Goal: Transaction & Acquisition: Purchase product/service

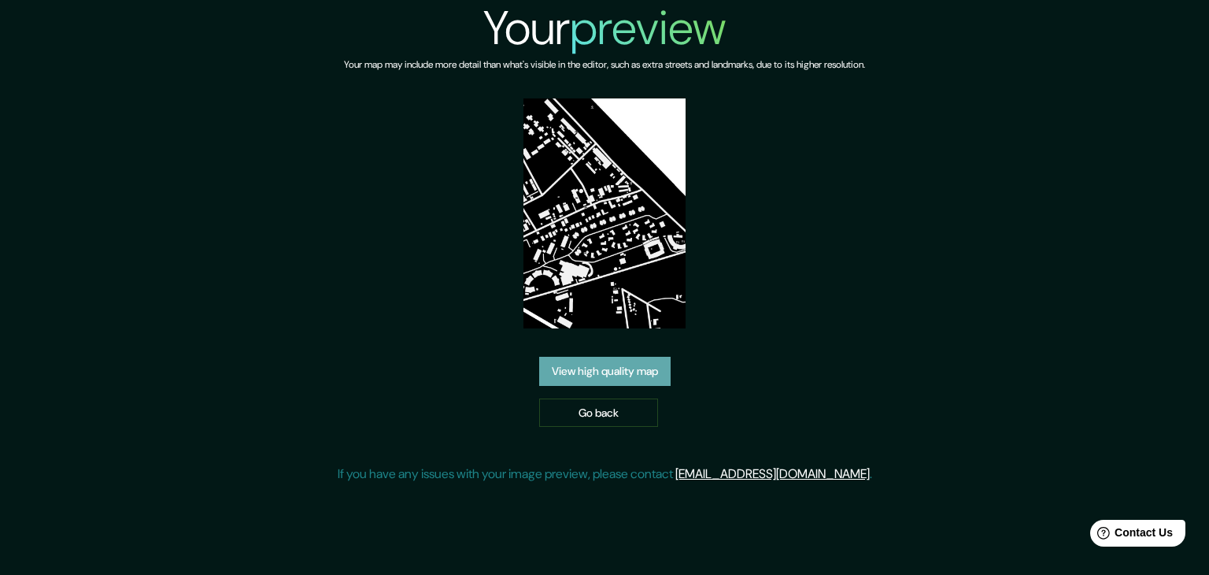
click at [611, 370] on link "View high quality map" at bounding box center [604, 371] width 131 height 29
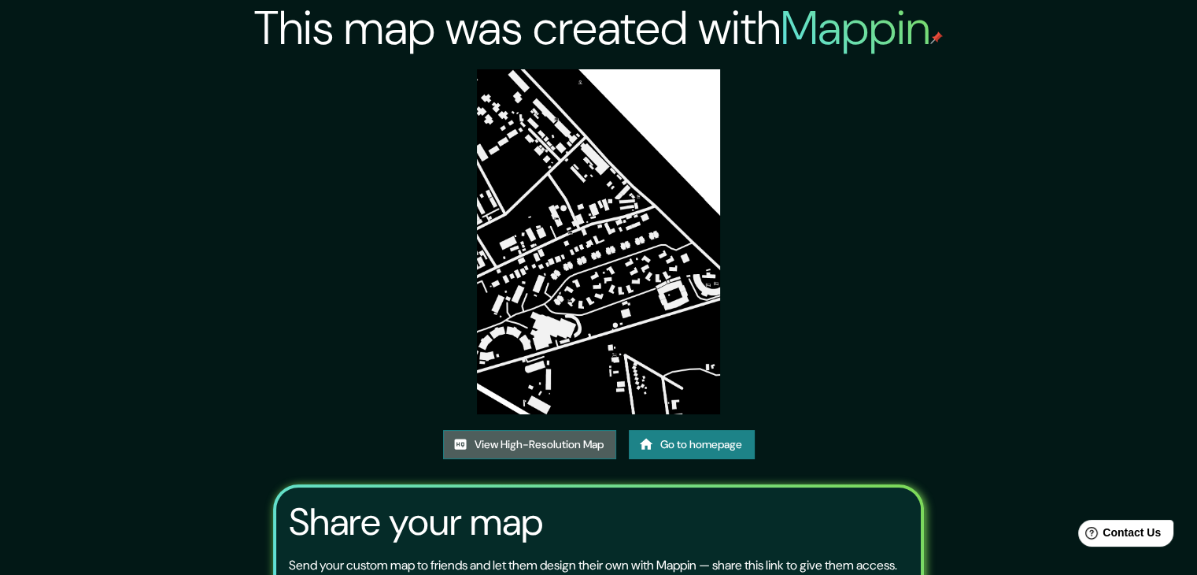
click at [548, 447] on link "View High-Resolution Map" at bounding box center [529, 444] width 173 height 29
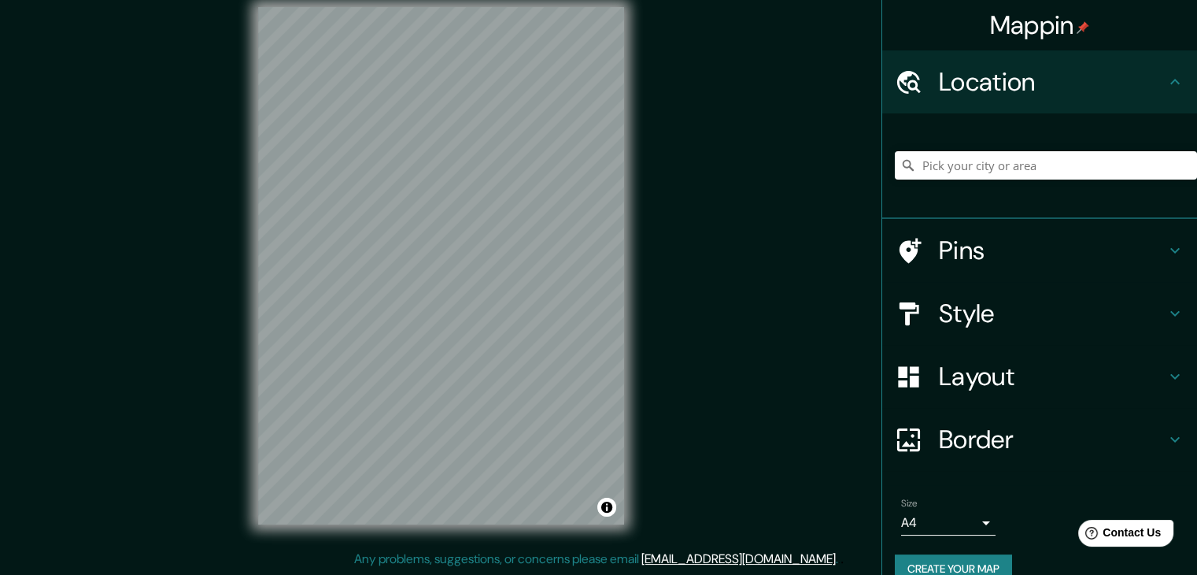
click at [965, 311] on h4 "Style" at bounding box center [1052, 313] width 227 height 31
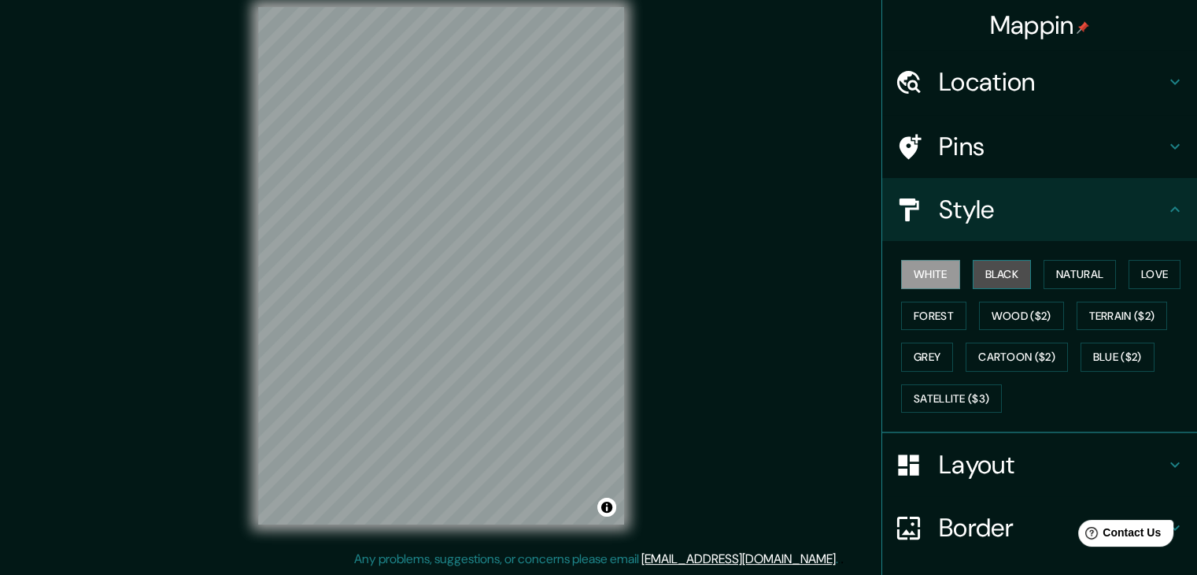
click at [1004, 276] on button "Black" at bounding box center [1002, 274] width 59 height 29
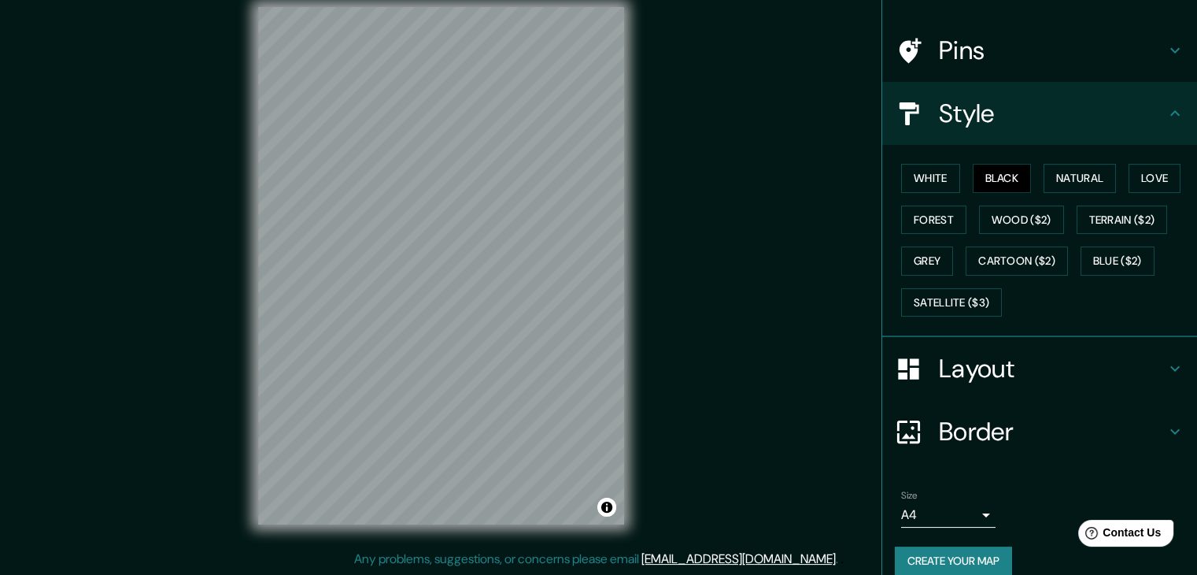
scroll to position [113, 0]
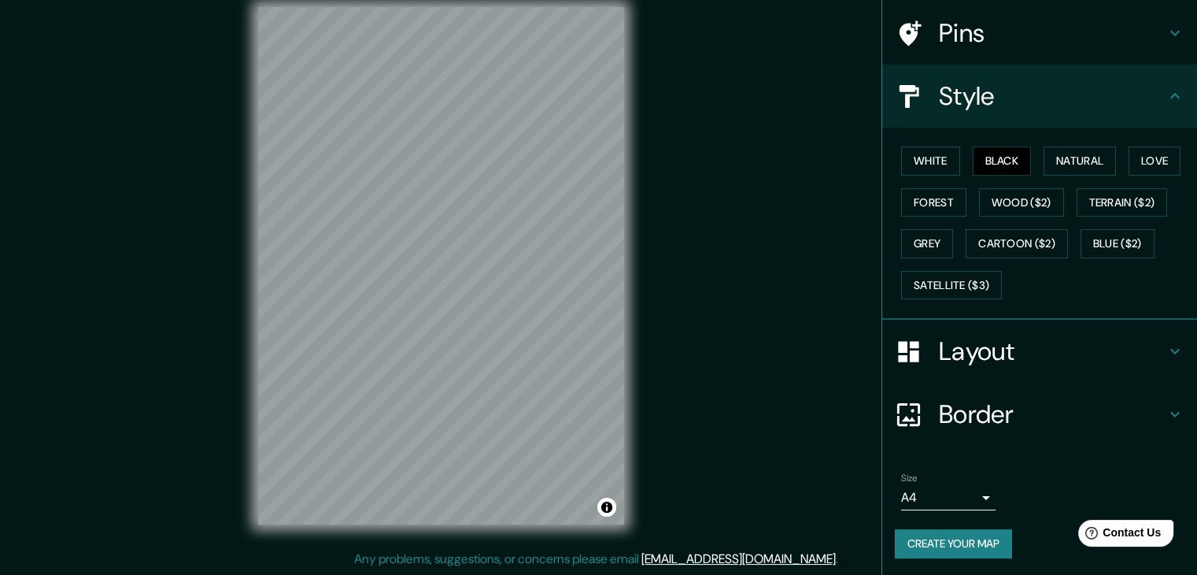
click at [940, 539] on button "Create your map" at bounding box center [953, 543] width 117 height 29
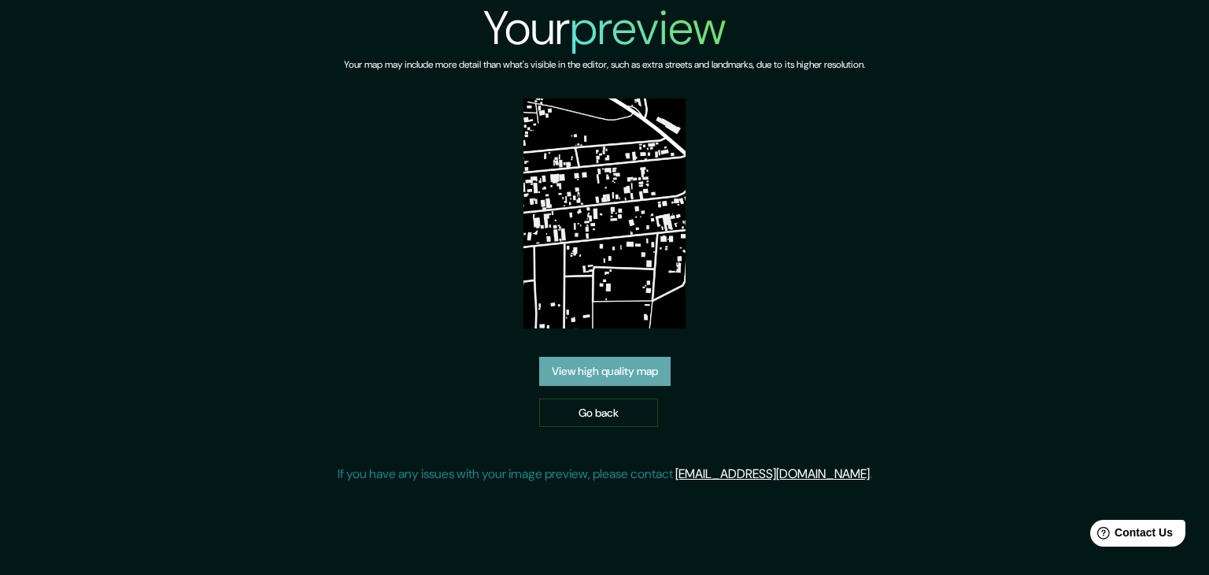
click at [643, 358] on link "View high quality map" at bounding box center [604, 371] width 131 height 29
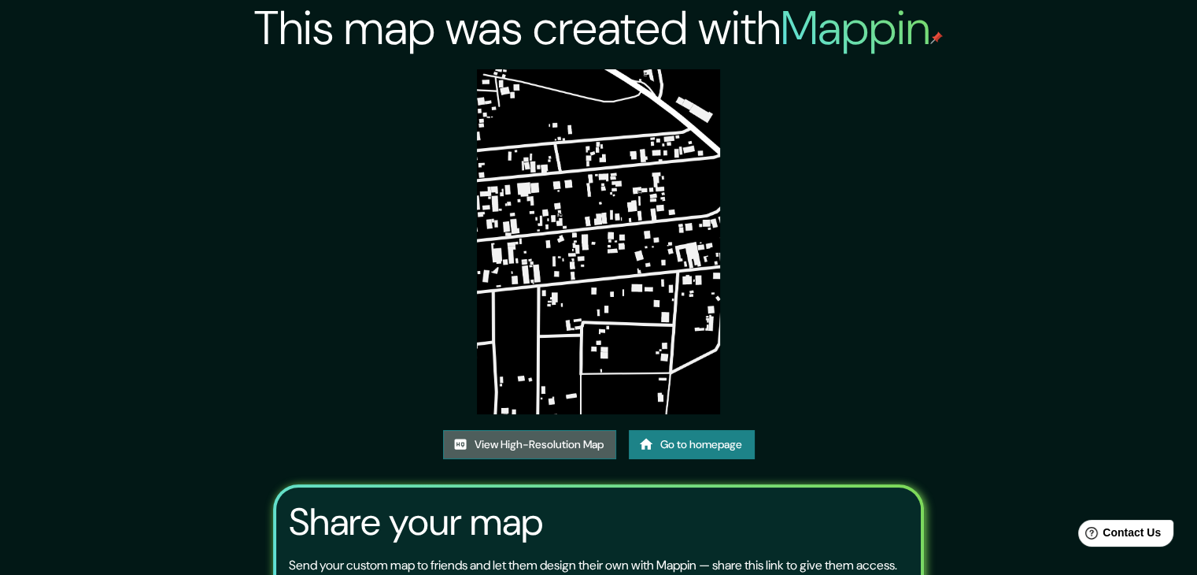
click at [505, 435] on link "View High-Resolution Map" at bounding box center [529, 444] width 173 height 29
